Goal: Information Seeking & Learning: Learn about a topic

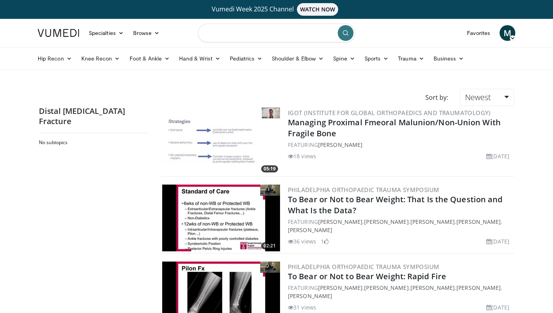
click at [224, 31] on input "Search topics, interventions" at bounding box center [276, 33] width 157 height 19
type input "**********"
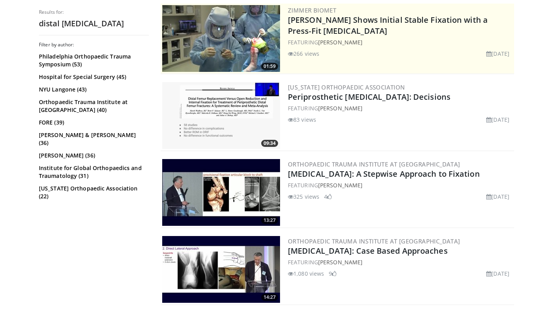
scroll to position [202, 0]
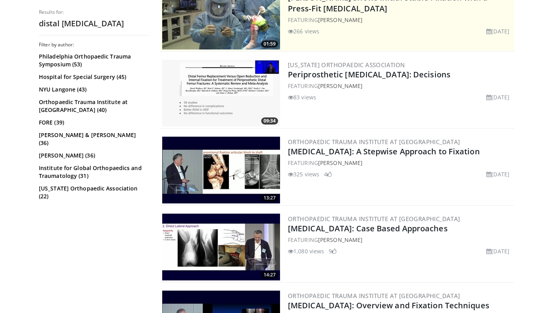
click at [199, 148] on img at bounding box center [221, 170] width 118 height 67
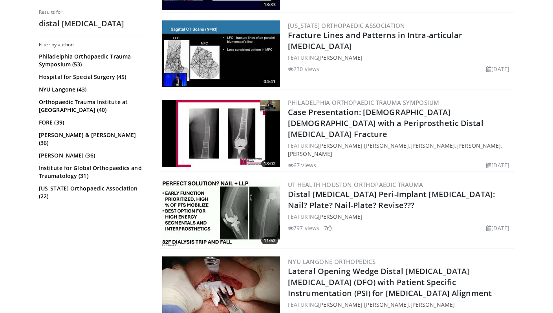
scroll to position [810, 0]
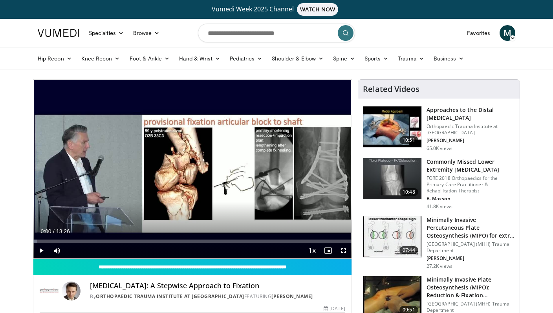
click at [40, 253] on span "Video Player" at bounding box center [41, 251] width 16 height 16
